Goal: Find specific page/section: Find specific page/section

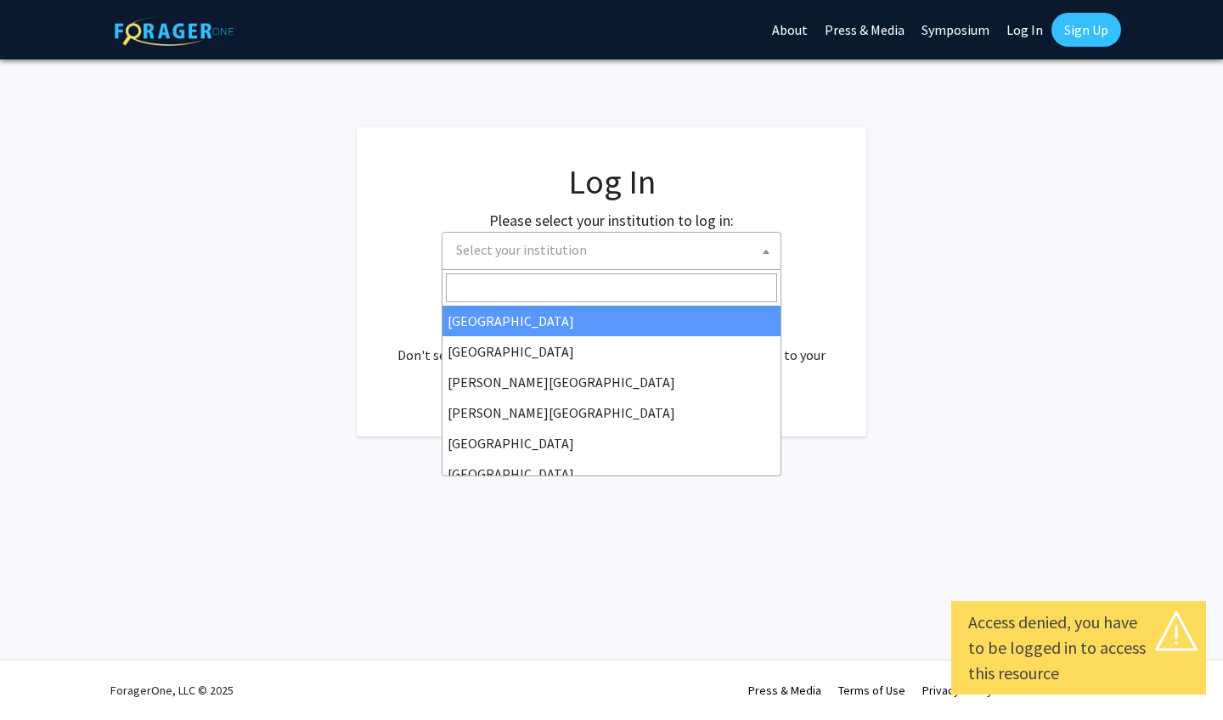
click at [621, 262] on span "Select your institution" at bounding box center [614, 250] width 331 height 35
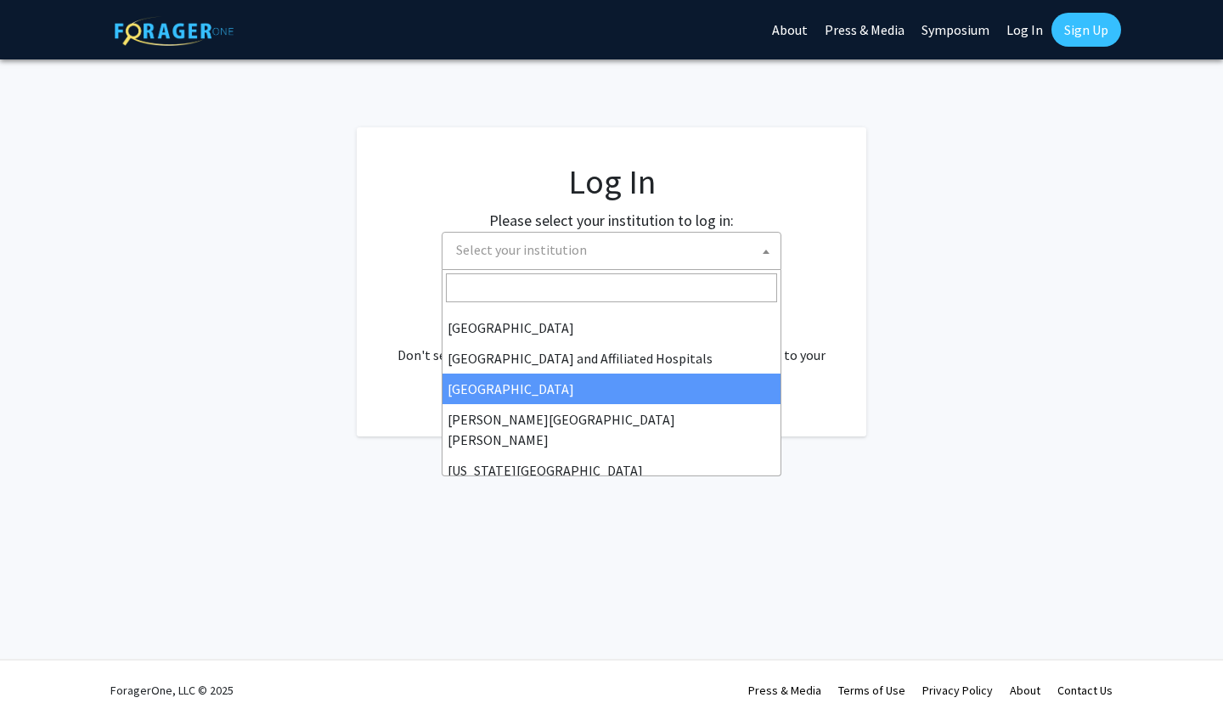
scroll to position [278, 0]
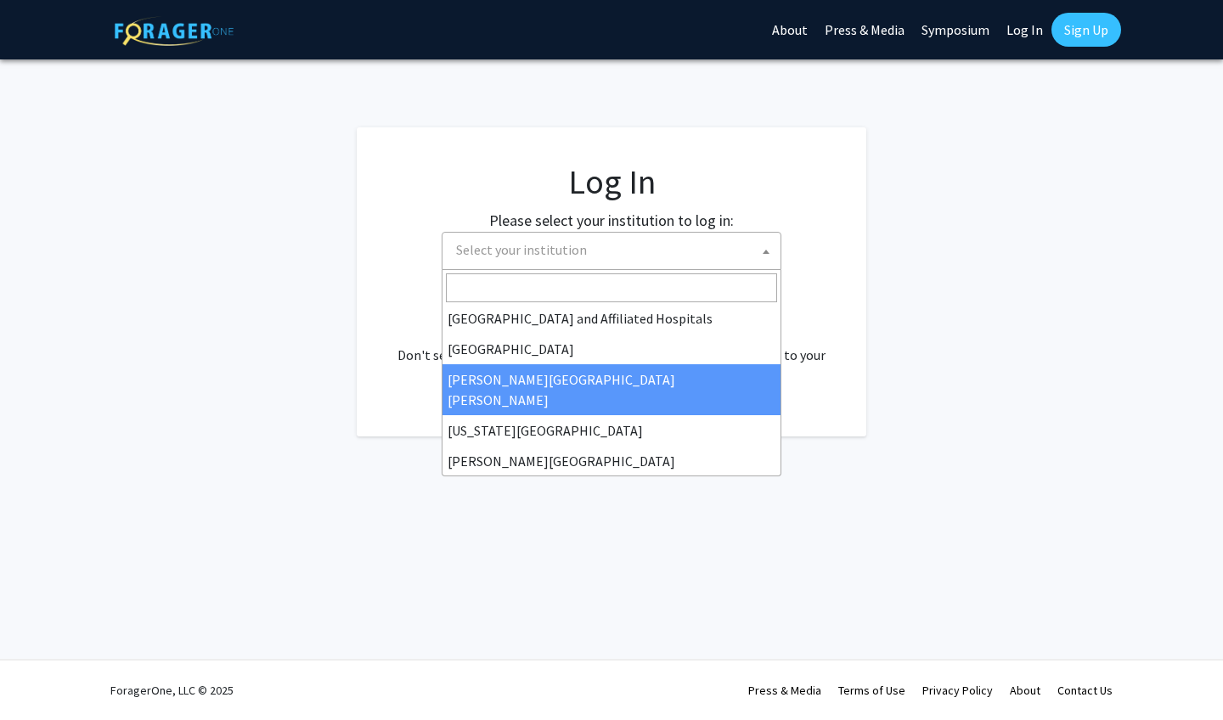
select select "1"
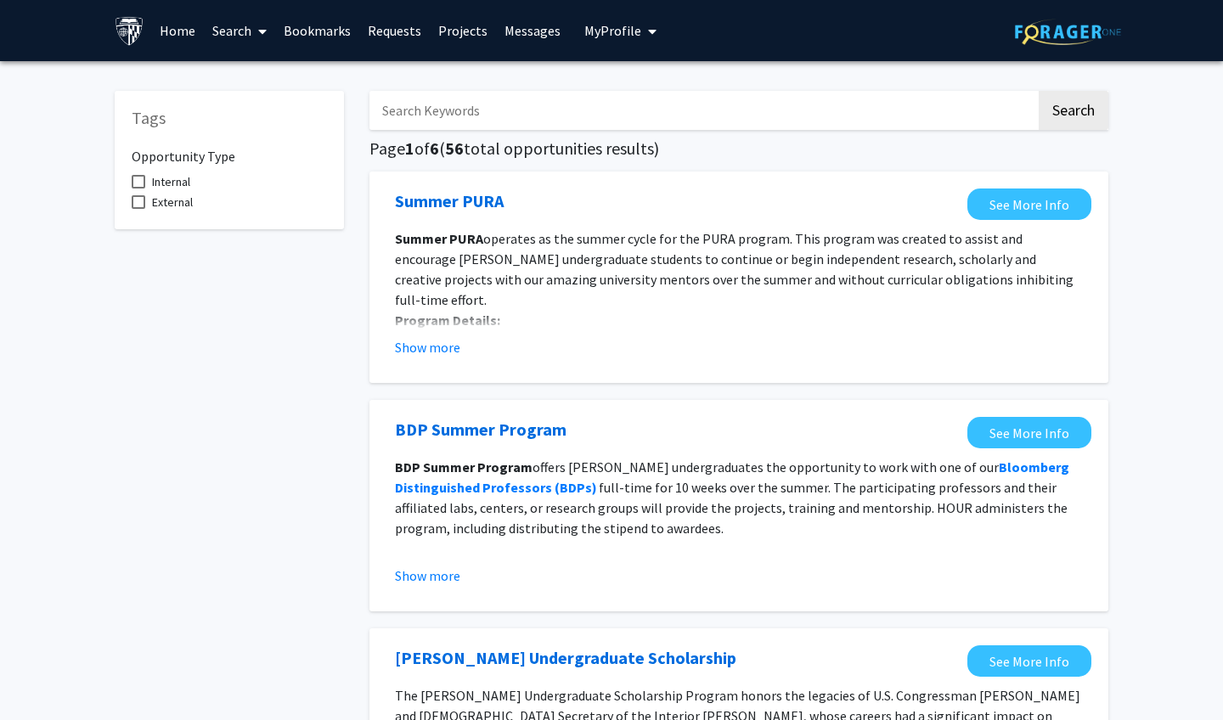
click at [143, 186] on span at bounding box center [139, 182] width 14 height 14
click at [138, 188] on input "Internal" at bounding box center [138, 188] width 1 height 1
click at [141, 187] on span at bounding box center [139, 182] width 14 height 14
click at [138, 188] on input "Internal" at bounding box center [138, 188] width 1 height 1
checkbox input "false"
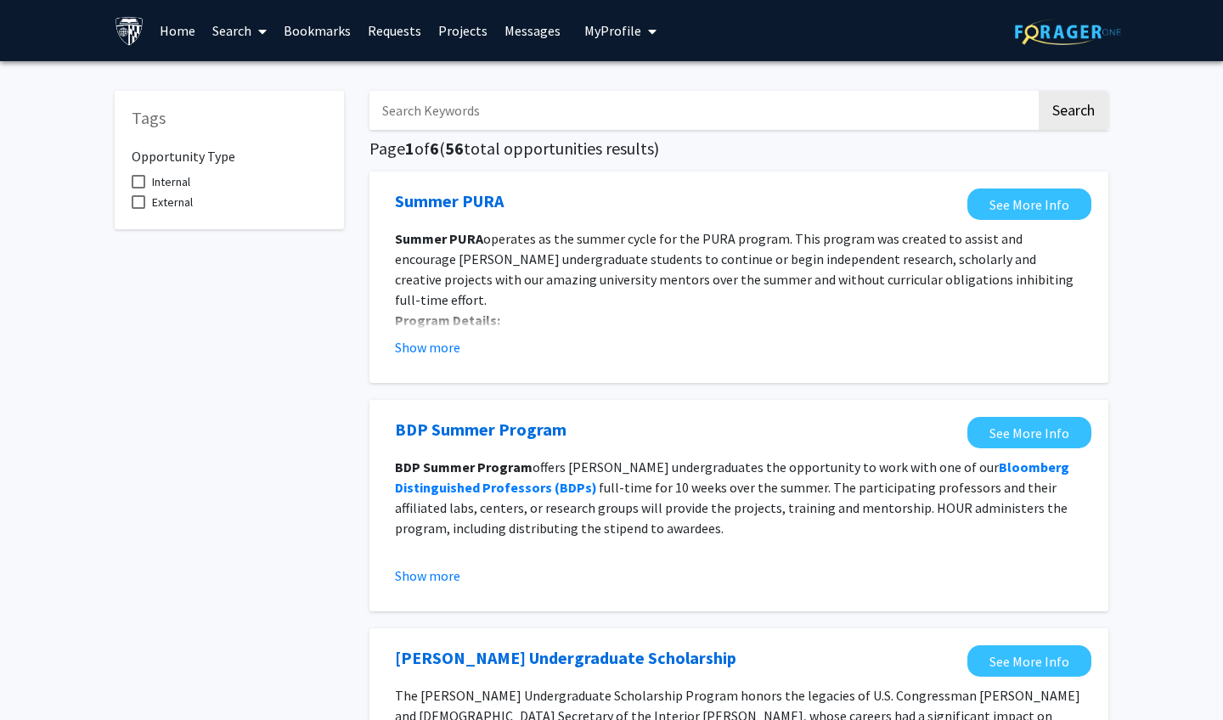
click at [228, 34] on link "Search" at bounding box center [239, 30] width 71 height 59
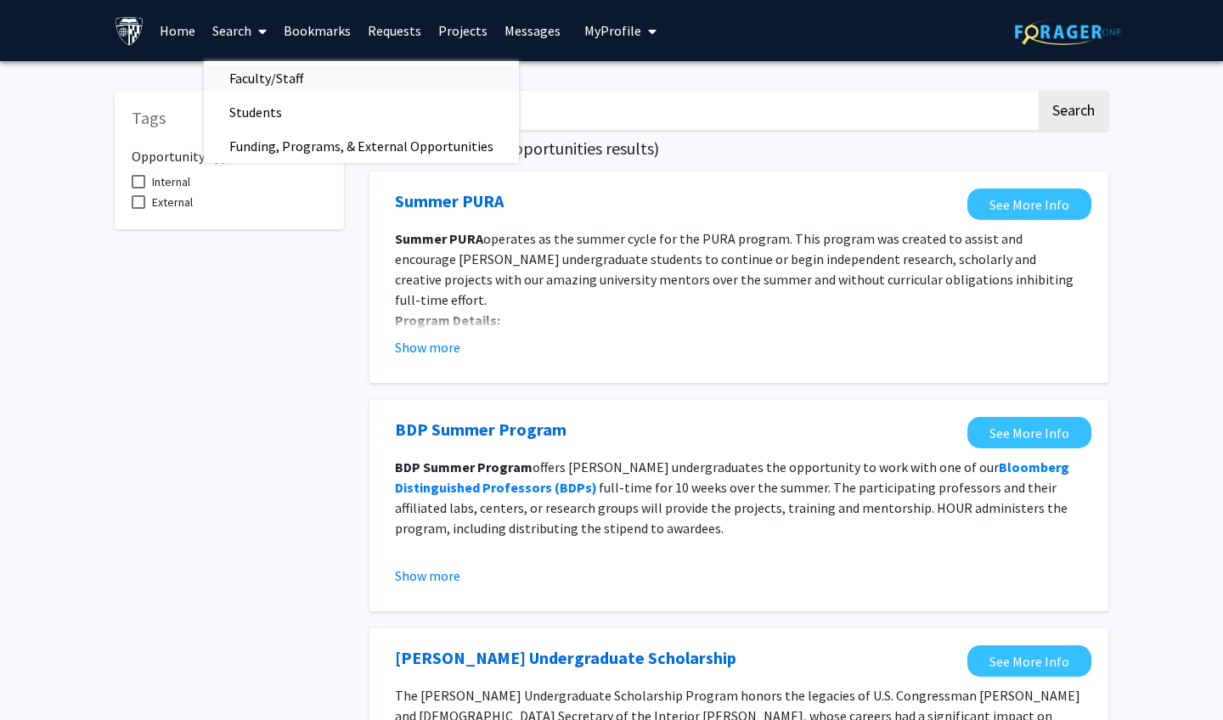
click at [240, 81] on span "Faculty/Staff" at bounding box center [266, 78] width 125 height 34
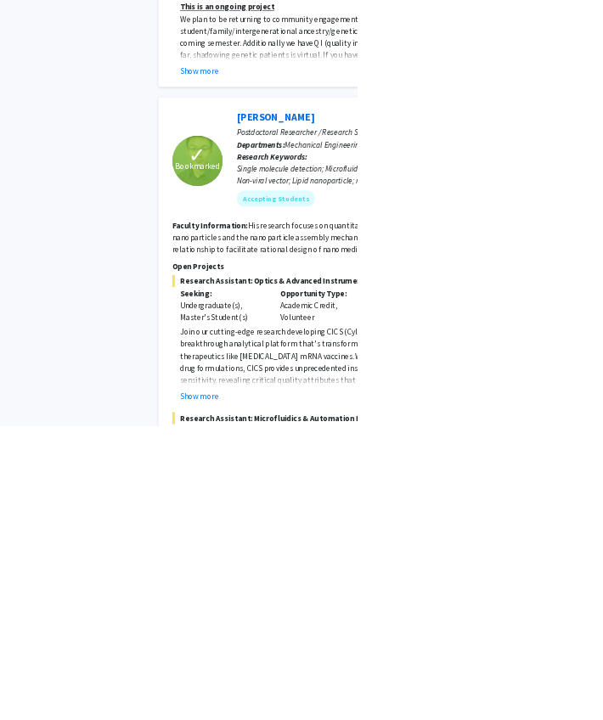
scroll to position [1533, 0]
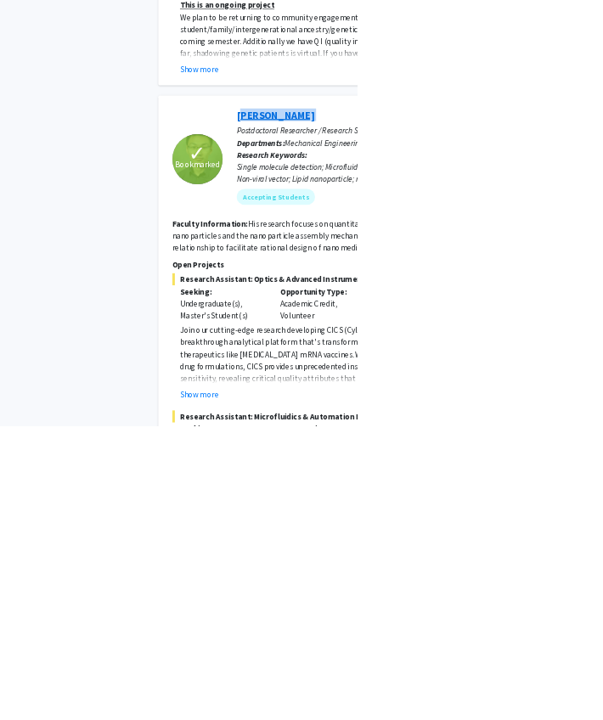
drag, startPoint x: 390, startPoint y: 148, endPoint x: 400, endPoint y: 157, distance: 13.8
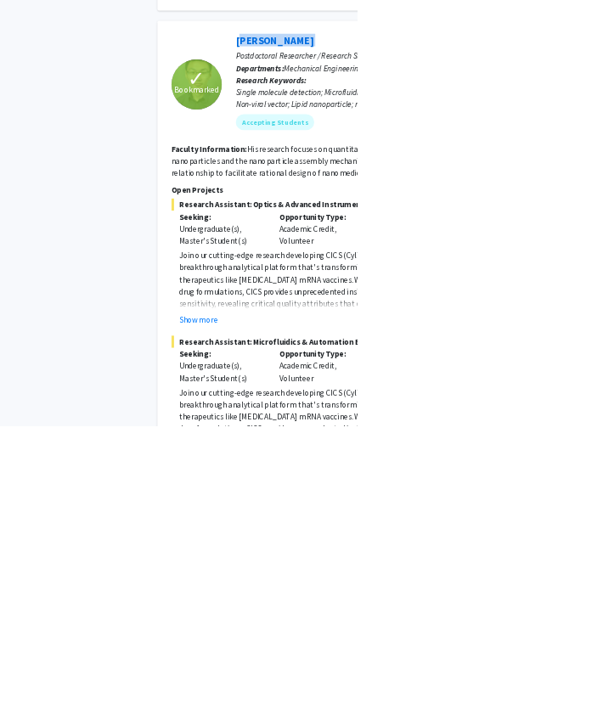
scroll to position [1658, 0]
